Goal: Find specific page/section: Find specific page/section

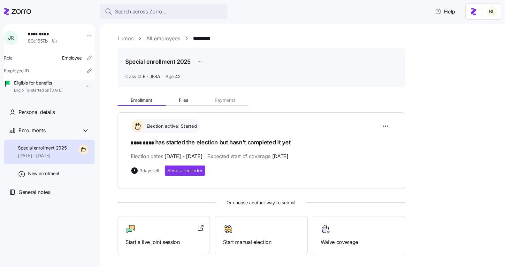
click at [126, 38] on link "Lumos" at bounding box center [126, 39] width 16 height 8
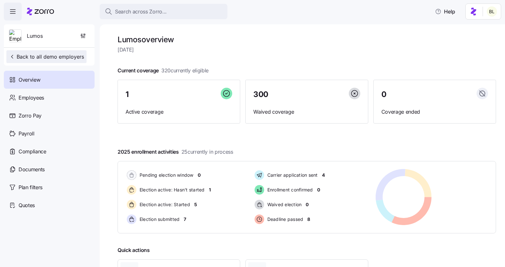
click at [44, 53] on span "Back to all demo employers" at bounding box center [46, 57] width 75 height 8
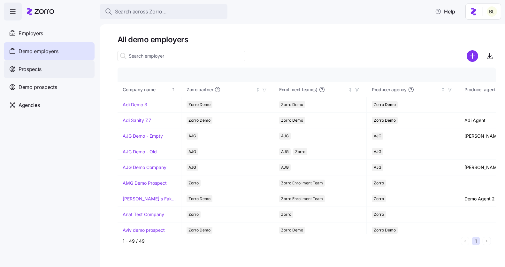
click at [39, 67] on span "Prospects" at bounding box center [30, 69] width 23 height 8
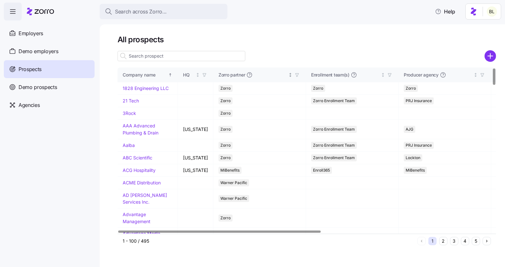
click at [295, 75] on icon "button" at bounding box center [297, 75] width 4 height 4
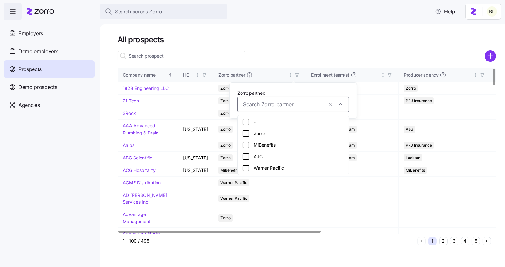
click at [248, 145] on icon at bounding box center [246, 145] width 8 height 8
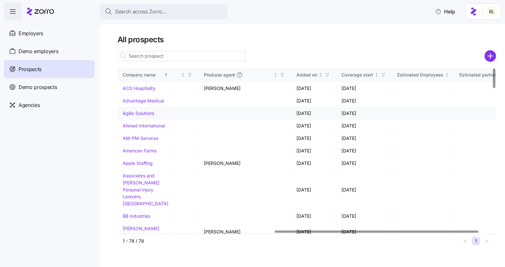
scroll to position [0, 291]
